Goal: Task Accomplishment & Management: Manage account settings

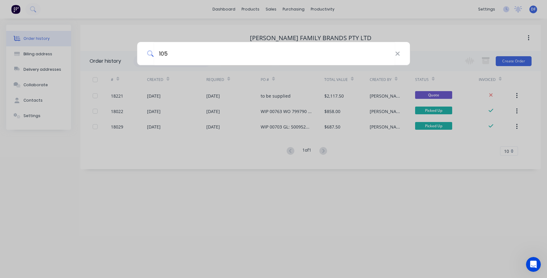
type input "105"
click at [32, 8] on div "105" at bounding box center [273, 139] width 547 height 278
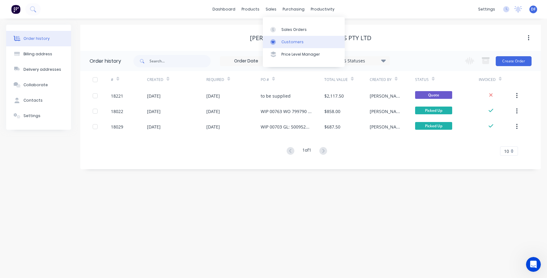
click at [276, 40] on div at bounding box center [274, 42] width 9 height 6
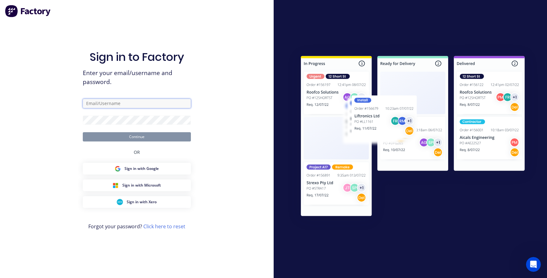
type input "[PERSON_NAME][EMAIL_ADDRESS][DOMAIN_NAME]"
click at [137, 137] on button "Continue" at bounding box center [137, 136] width 108 height 9
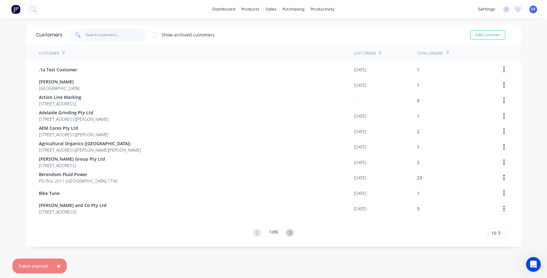
click at [106, 35] on input "text" at bounding box center [116, 35] width 60 height 12
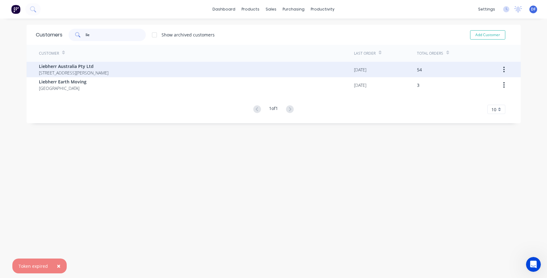
type input "lie"
click at [81, 67] on span "Liebherr Australia Pty Ltd" at bounding box center [74, 66] width 70 height 6
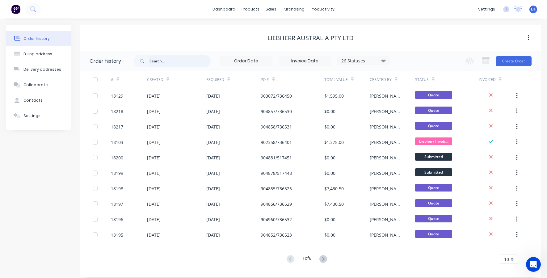
click at [155, 58] on input "text" at bounding box center [180, 61] width 61 height 12
type input "105"
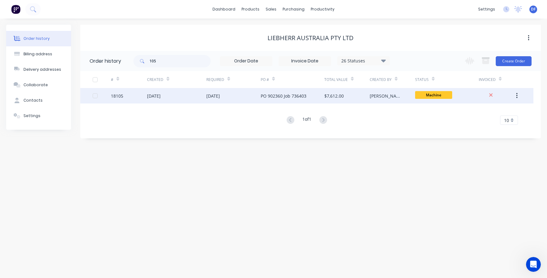
click at [270, 97] on div "PO 902360 Job 736403" at bounding box center [284, 96] width 46 height 6
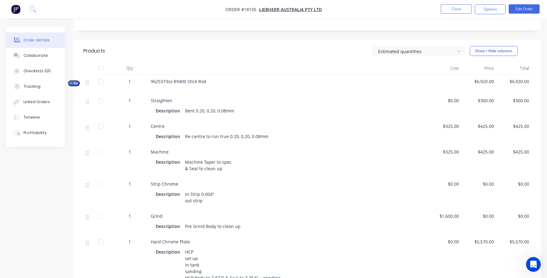
scroll to position [168, 0]
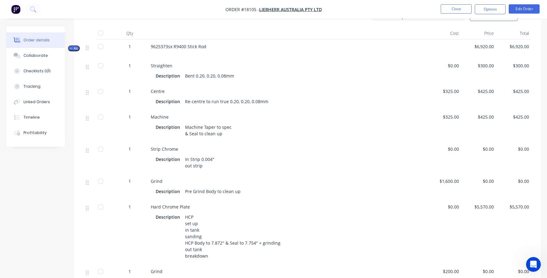
click at [449, 91] on span "$325.00" at bounding box center [444, 91] width 30 height 6
click at [451, 92] on span "$325.00" at bounding box center [444, 91] width 30 height 6
click at [495, 9] on button "Options" at bounding box center [490, 9] width 31 height 10
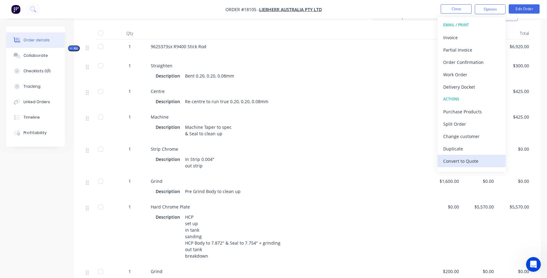
click at [476, 160] on div "Convert to Quote" at bounding box center [471, 161] width 57 height 9
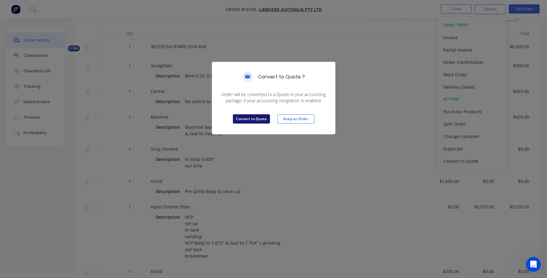
click at [258, 118] on button "Convert to Quote" at bounding box center [251, 118] width 37 height 9
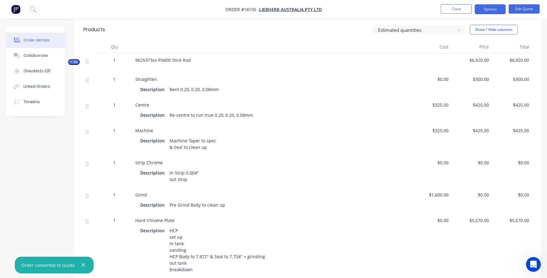
scroll to position [160, 0]
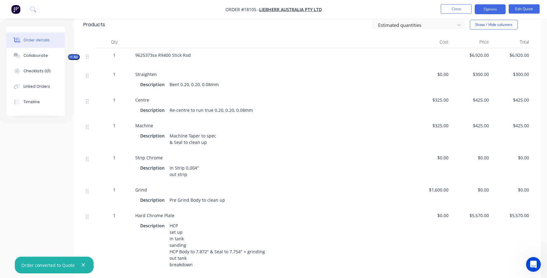
click at [441, 98] on span "$325.00" at bounding box center [431, 100] width 35 height 6
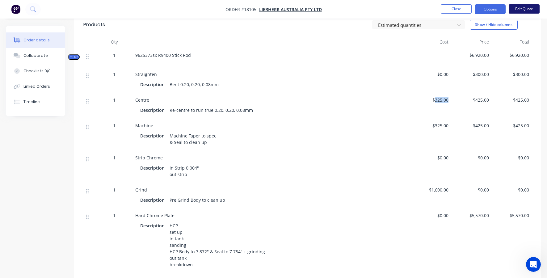
click at [517, 6] on button "Edit Quote" at bounding box center [524, 8] width 31 height 9
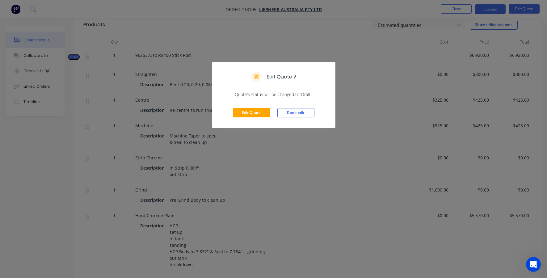
click at [249, 119] on div "Edit Quote Don't edit" at bounding box center [273, 113] width 123 height 30
click at [248, 115] on button "Edit Quote" at bounding box center [251, 112] width 37 height 9
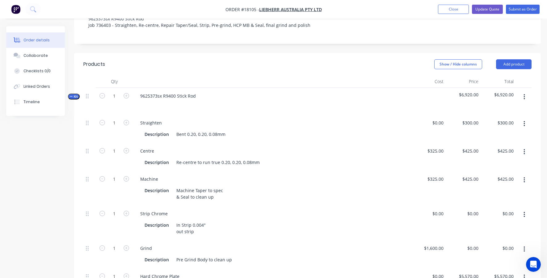
scroll to position [153, 0]
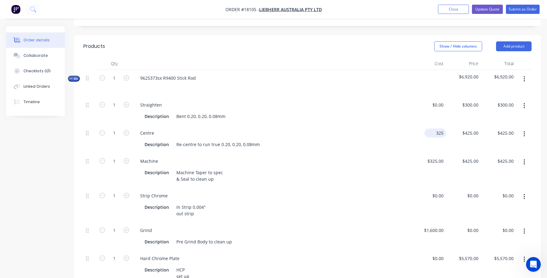
click at [434, 129] on div "325 $325.00" at bounding box center [436, 133] width 22 height 9
type input "$548.00"
click at [406, 129] on div "Centre" at bounding box center [271, 133] width 273 height 9
type input "$716.6154"
type input "$716.62"
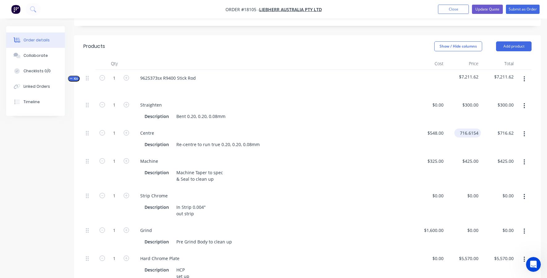
click at [467, 129] on input "716.6154" at bounding box center [469, 133] width 24 height 9
type input "$425.00"
click at [293, 167] on div "Description Machine Taper to spec & Seal to clean up" at bounding box center [271, 175] width 273 height 17
click at [431, 153] on div "325 325" at bounding box center [428, 170] width 35 height 35
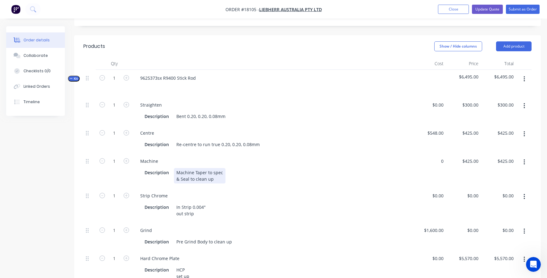
type input "$0.00"
click at [397, 168] on div "Description Machine Taper to spec & Seal to clean up" at bounding box center [270, 175] width 257 height 15
click at [467, 153] on div "0 $0.00" at bounding box center [463, 170] width 35 height 35
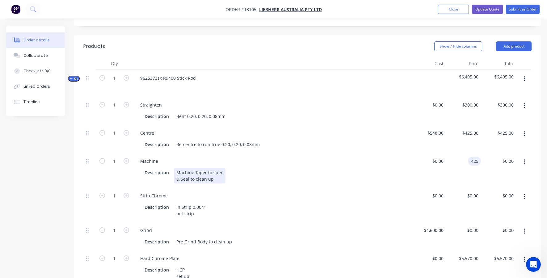
type input "$425.00"
click at [400, 167] on div "Description Machine Taper to spec & Seal to clean up" at bounding box center [271, 175] width 273 height 17
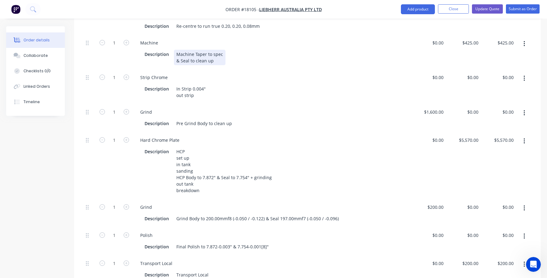
scroll to position [268, 0]
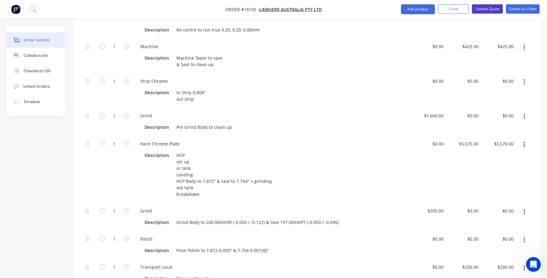
click at [485, 9] on button "Update Quote" at bounding box center [487, 8] width 31 height 9
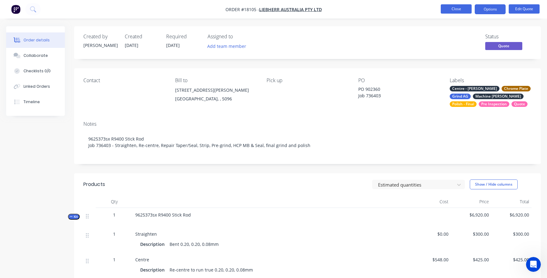
click at [453, 11] on button "Close" at bounding box center [456, 8] width 31 height 9
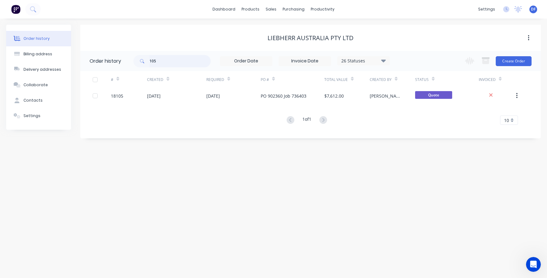
click at [165, 61] on input "105" at bounding box center [180, 61] width 61 height 12
type input "129"
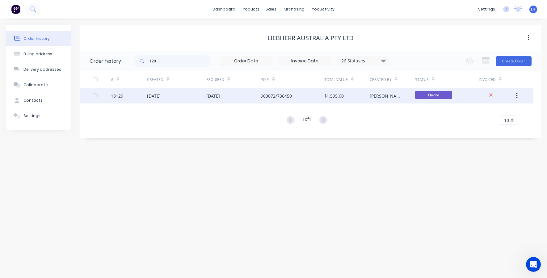
click at [210, 99] on div "[DATE]" at bounding box center [233, 95] width 54 height 15
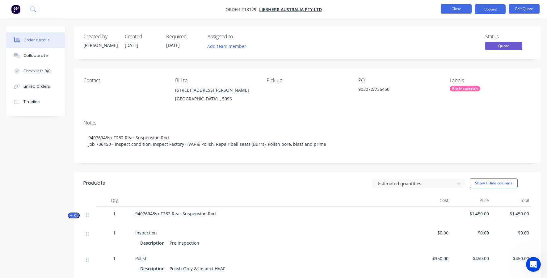
click at [461, 11] on button "Close" at bounding box center [456, 8] width 31 height 9
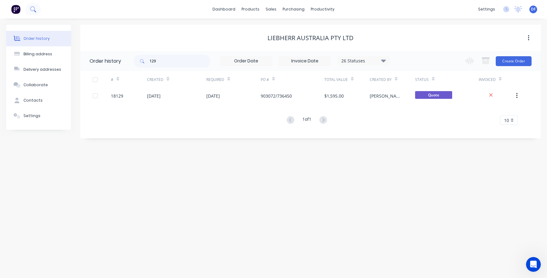
click at [32, 11] on icon at bounding box center [33, 9] width 6 height 6
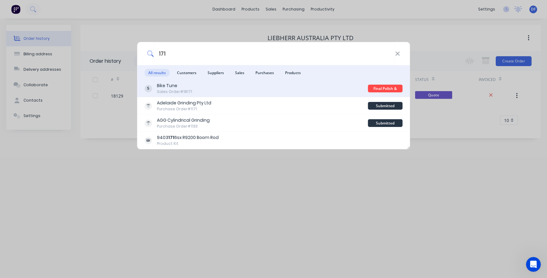
type input "171"
click at [173, 87] on div "Bike Tune" at bounding box center [174, 86] width 35 height 6
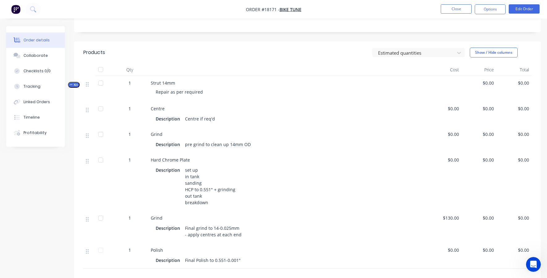
scroll to position [126, 0]
click at [530, 10] on button "Edit Order" at bounding box center [524, 8] width 31 height 9
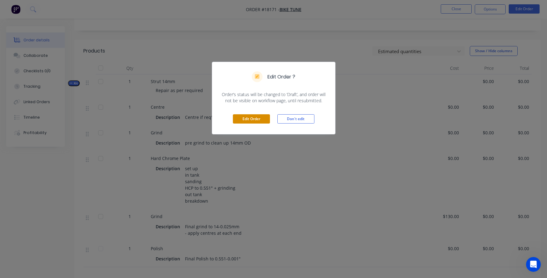
click at [237, 123] on button "Edit Order" at bounding box center [251, 118] width 37 height 9
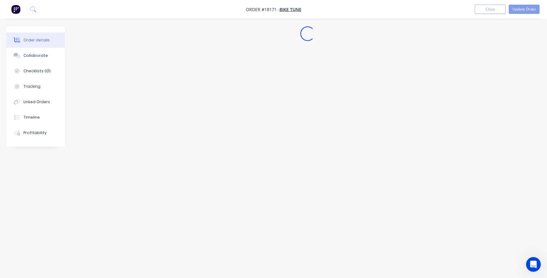
scroll to position [0, 0]
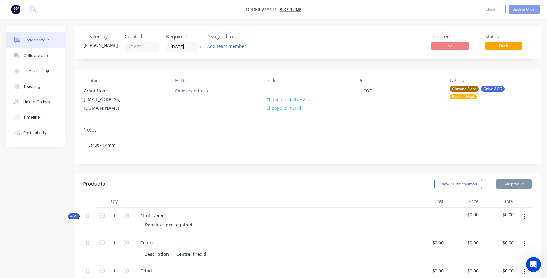
type input "$130.00"
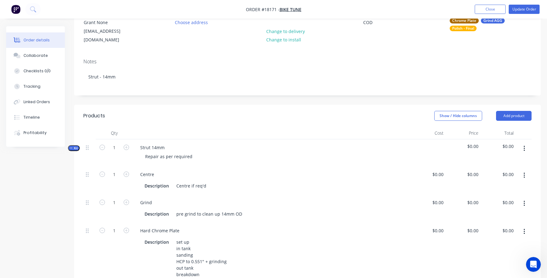
scroll to position [106, 0]
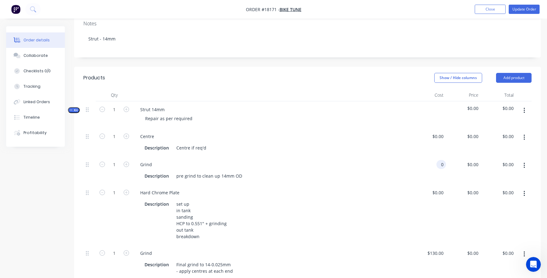
click at [439, 160] on div "0 0" at bounding box center [442, 164] width 10 height 9
type input "$130.00"
click at [393, 188] on div "Hard Chrome Plate" at bounding box center [271, 192] width 273 height 9
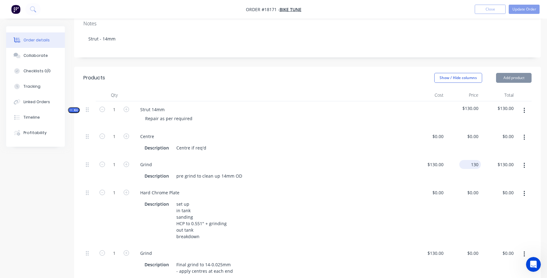
click at [472, 160] on input "130" at bounding box center [471, 164] width 19 height 9
type input "0"
type input "$0.00"
click at [471, 156] on div "0 00" at bounding box center [463, 170] width 35 height 28
type input "$0.00"
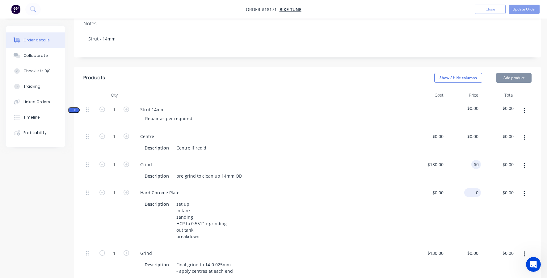
click at [472, 184] on div "0 $0.00" at bounding box center [463, 214] width 35 height 61
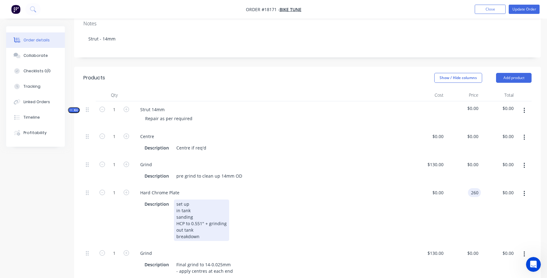
type input "$260.00"
click at [396, 200] on div "Description set up in tank sanding HCP to 0.551" + grinding out tank breakdown" at bounding box center [270, 220] width 257 height 41
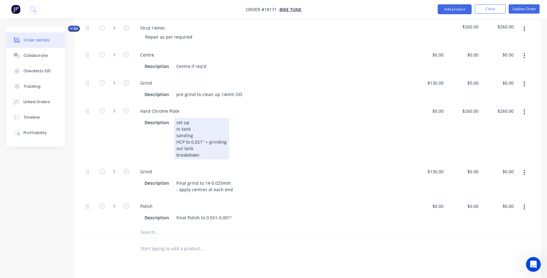
scroll to position [186, 0]
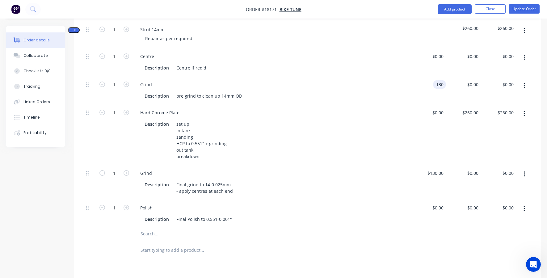
click at [435, 80] on div "130 130" at bounding box center [439, 84] width 13 height 9
type input "$0.00"
click at [392, 91] on div "Description pre grind to clean up 14mm OD" at bounding box center [270, 95] width 257 height 9
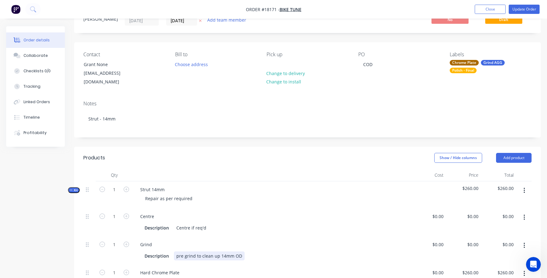
scroll to position [21, 0]
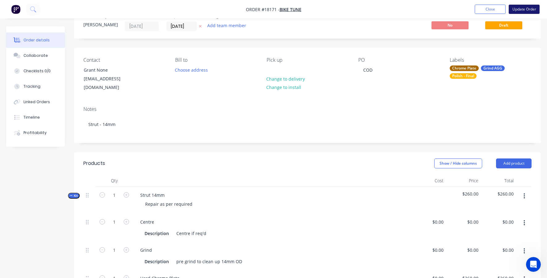
click at [521, 10] on button "Update Order" at bounding box center [524, 9] width 31 height 9
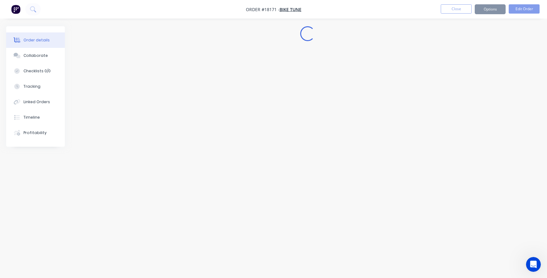
scroll to position [0, 0]
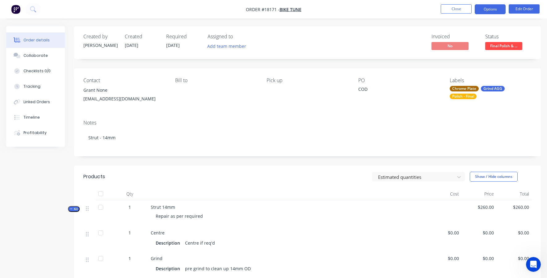
click at [496, 11] on button "Options" at bounding box center [490, 9] width 31 height 10
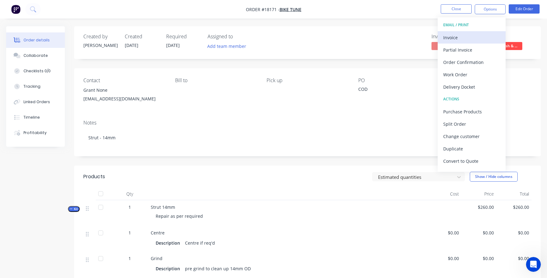
click at [466, 37] on div "Invoice" at bounding box center [471, 37] width 57 height 9
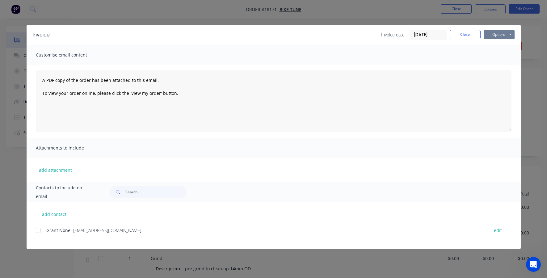
click at [498, 34] on button "Options" at bounding box center [499, 34] width 31 height 9
click at [498, 55] on button "Print" at bounding box center [504, 56] width 40 height 10
click at [469, 32] on button "Close" at bounding box center [465, 34] width 31 height 9
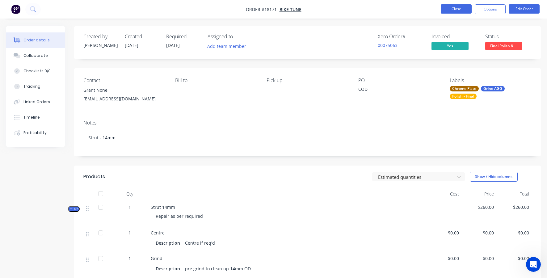
click at [454, 8] on button "Close" at bounding box center [456, 8] width 31 height 9
